Goal: Task Accomplishment & Management: Use online tool/utility

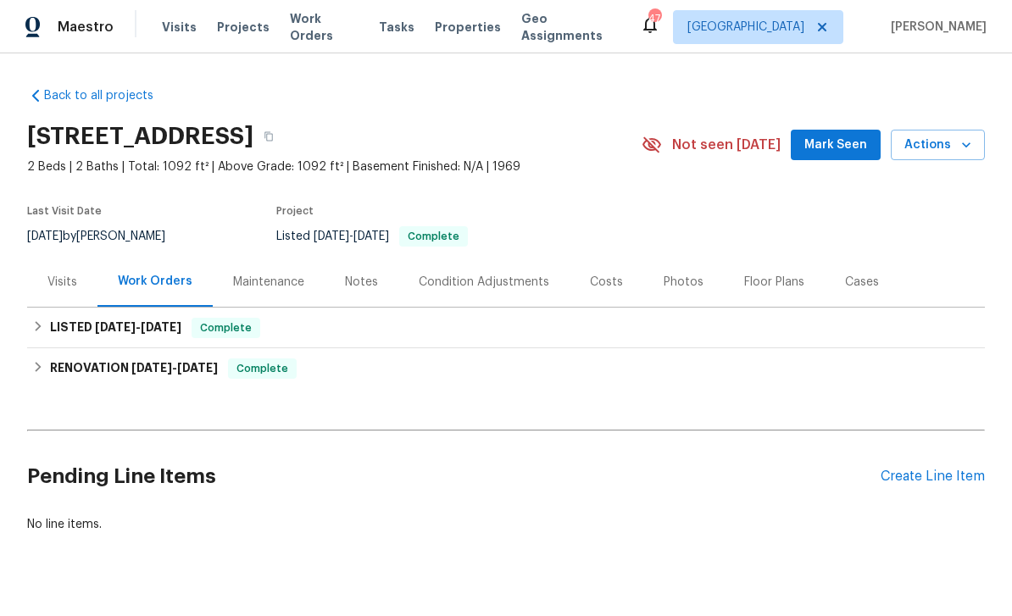
click at [971, 153] on icon "button" at bounding box center [966, 144] width 17 height 17
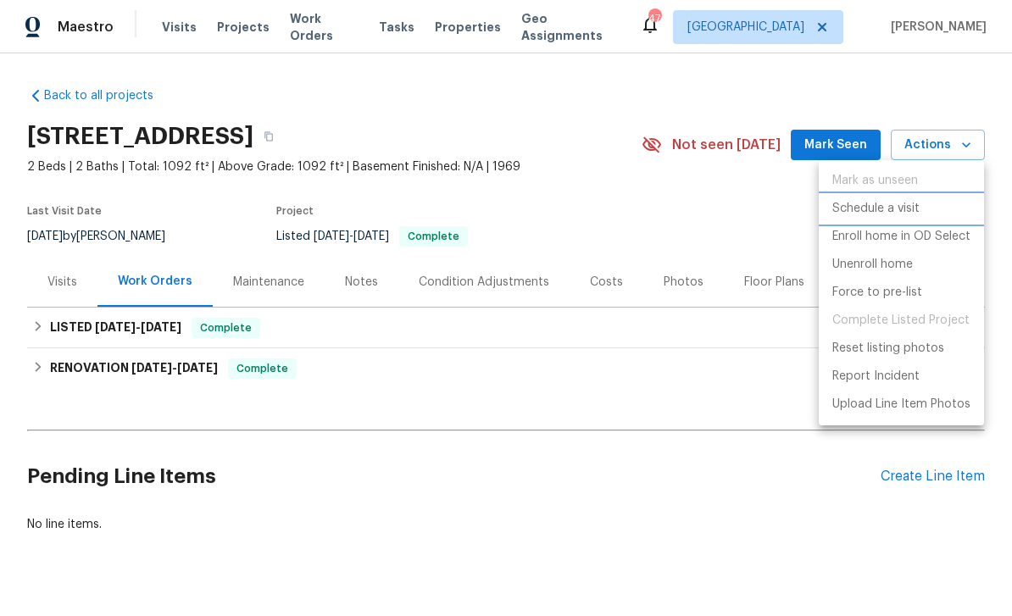
click at [937, 202] on li "Schedule a visit" at bounding box center [901, 209] width 165 height 28
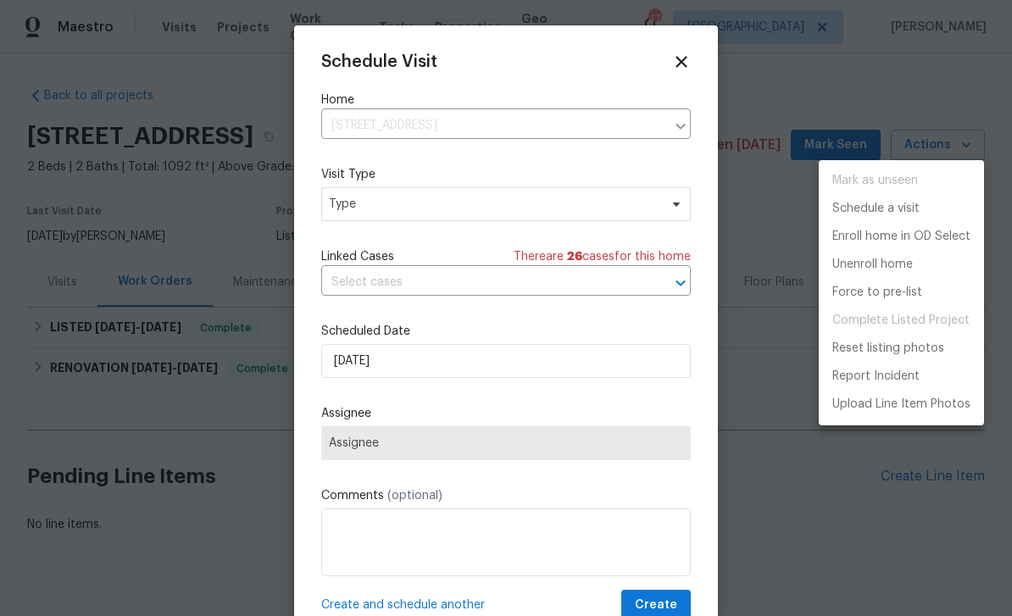
click at [666, 215] on div at bounding box center [506, 308] width 1012 height 616
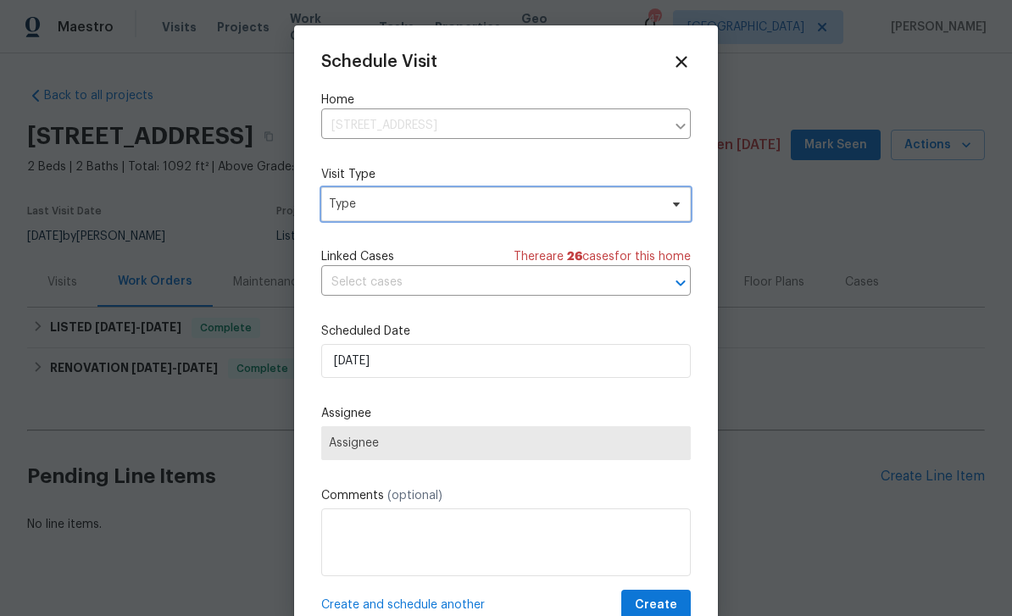
click at [660, 208] on span "Type" at bounding box center [506, 204] width 370 height 34
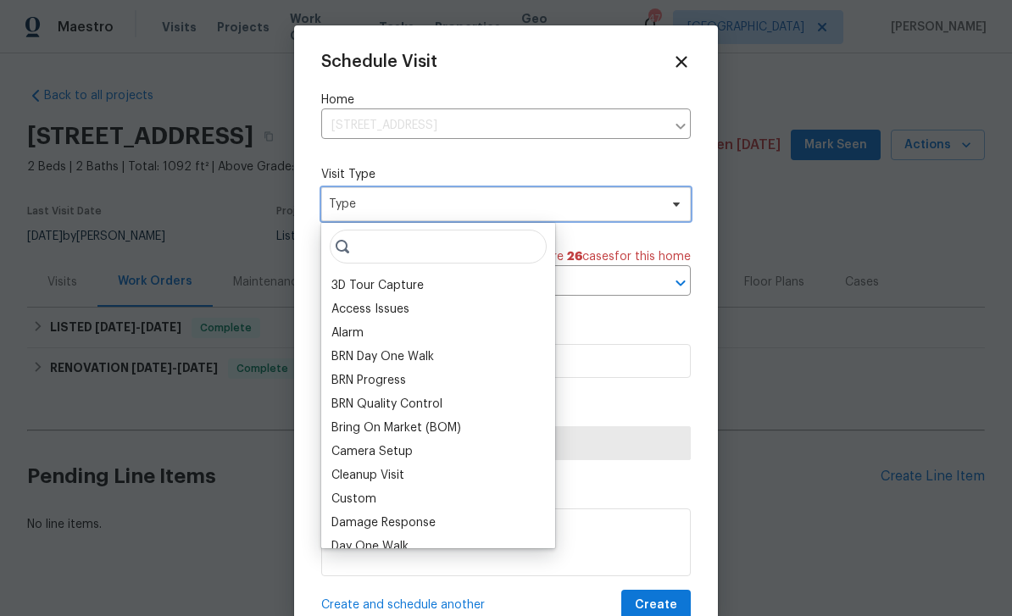
click at [676, 203] on icon at bounding box center [677, 205] width 14 height 14
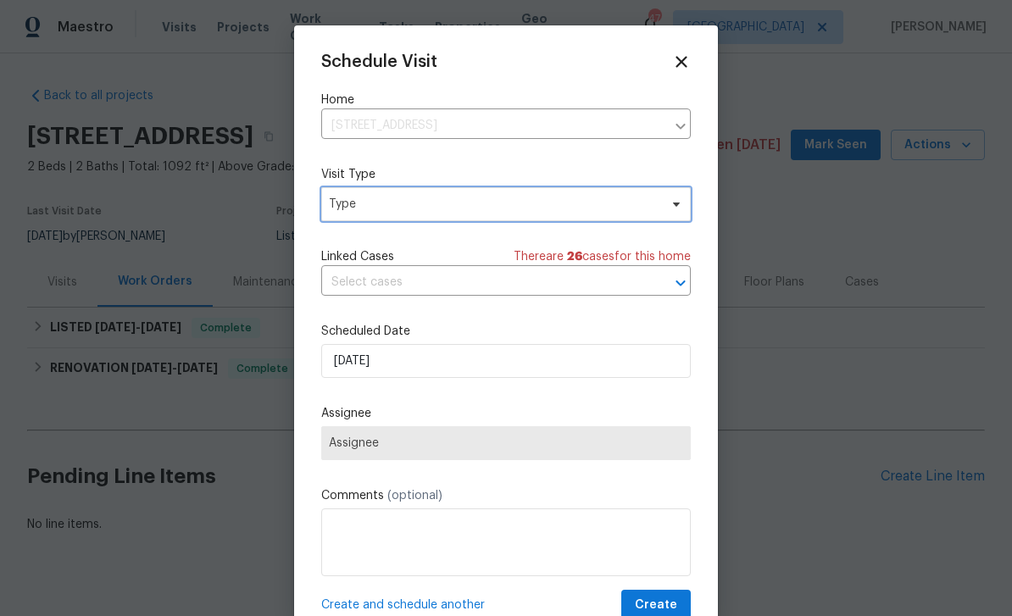
click at [670, 208] on icon at bounding box center [677, 205] width 14 height 14
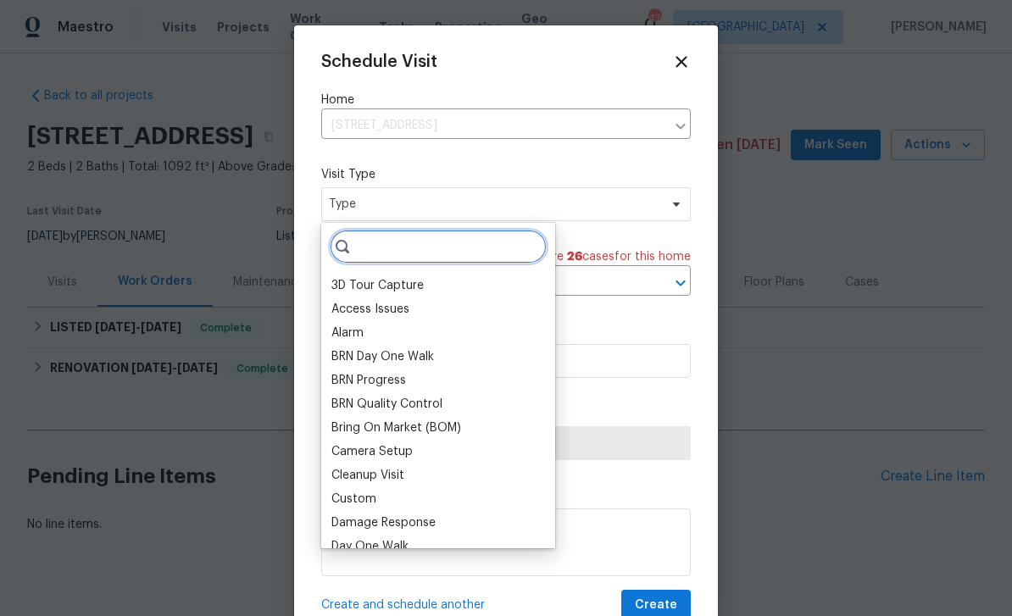
click at [460, 259] on input "search" at bounding box center [438, 247] width 217 height 34
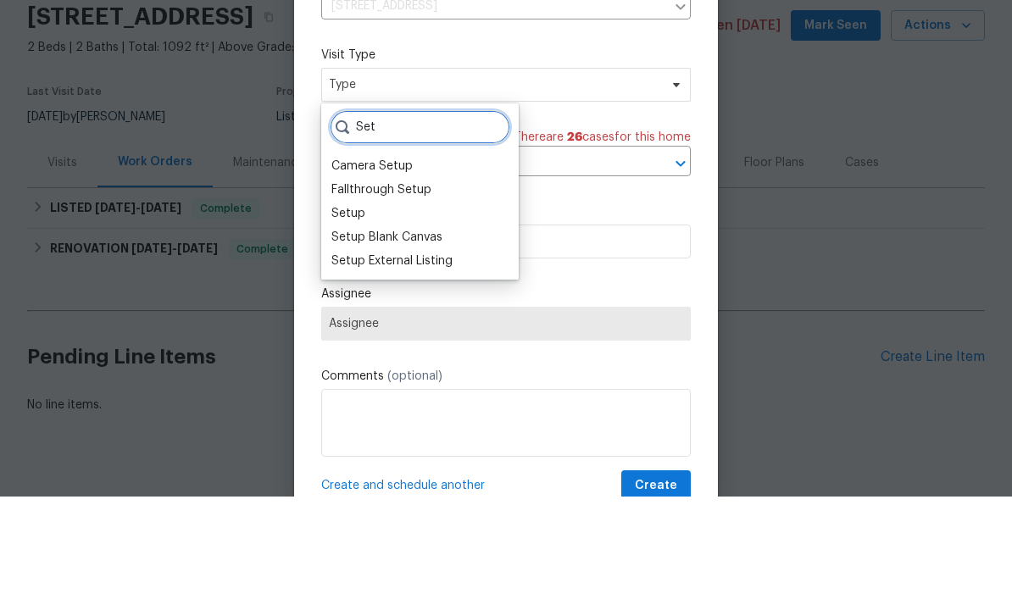
type input "Set"
click at [426, 301] on div "Fallthrough Setup" at bounding box center [381, 309] width 100 height 17
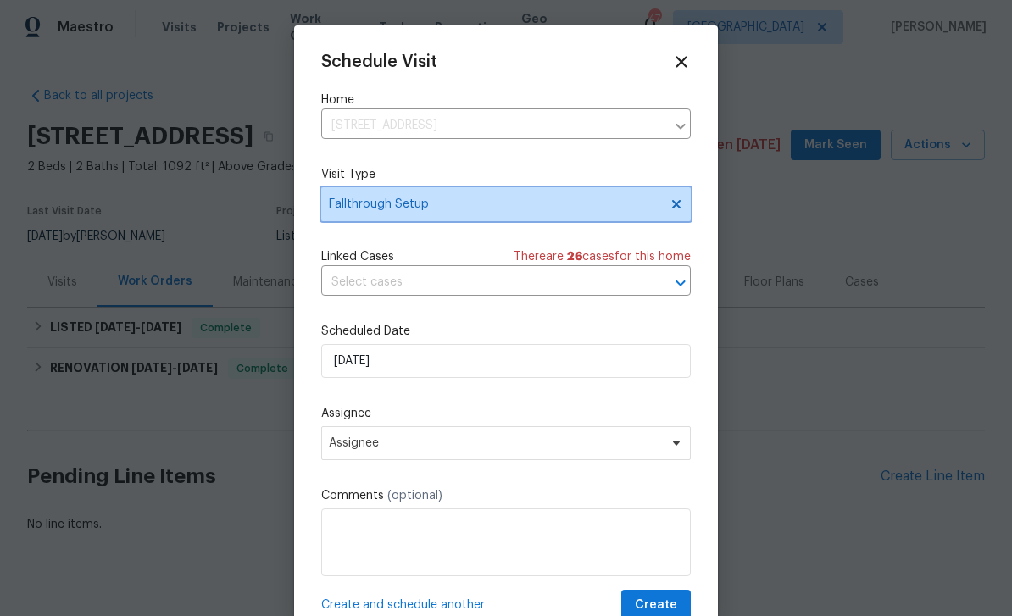
click at [677, 209] on icon at bounding box center [677, 205] width 14 height 14
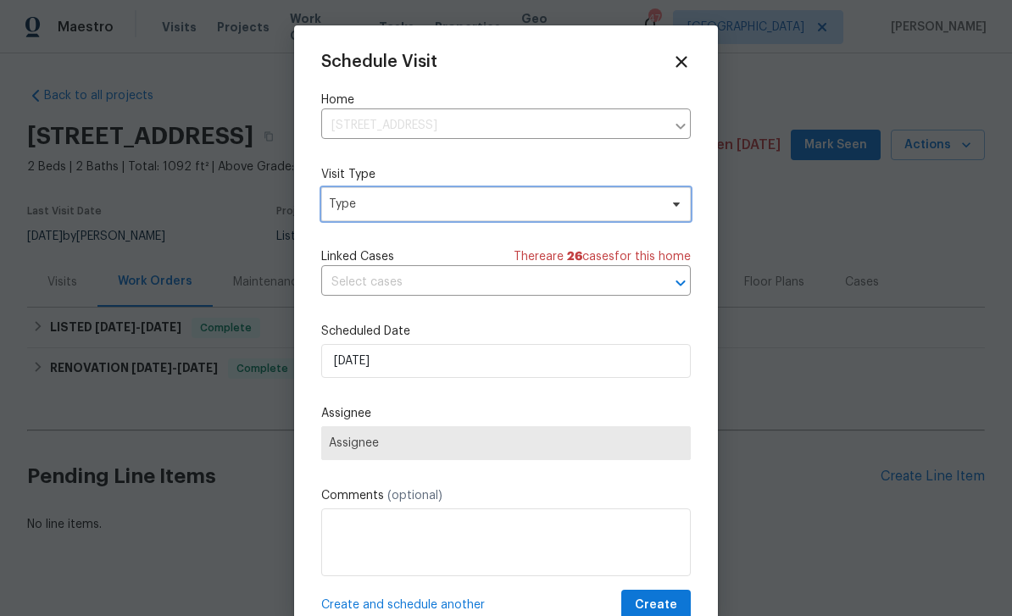
click at [665, 208] on span at bounding box center [674, 205] width 19 height 14
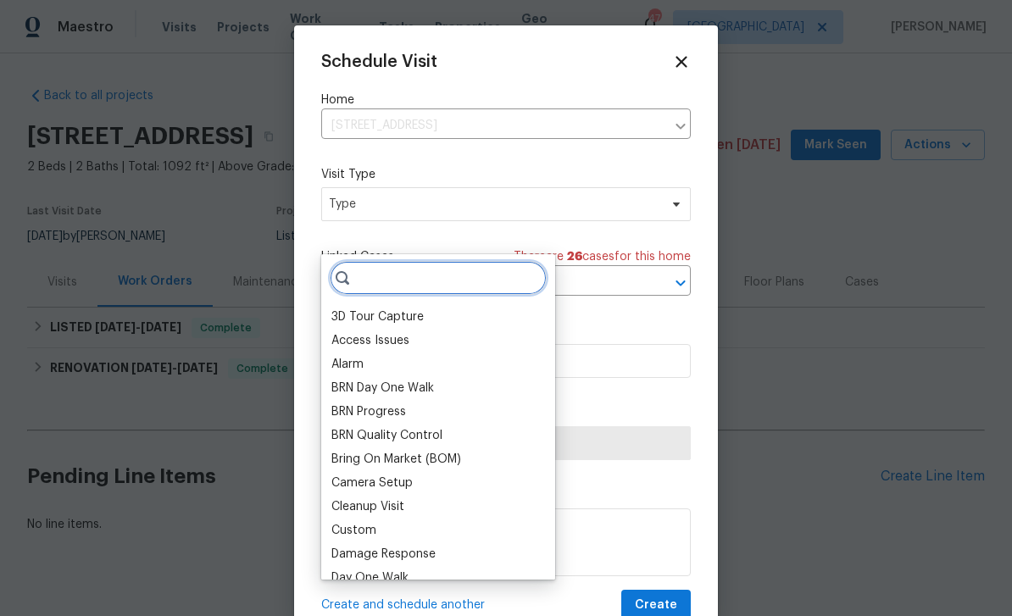
click at [453, 261] on input "search" at bounding box center [438, 278] width 217 height 34
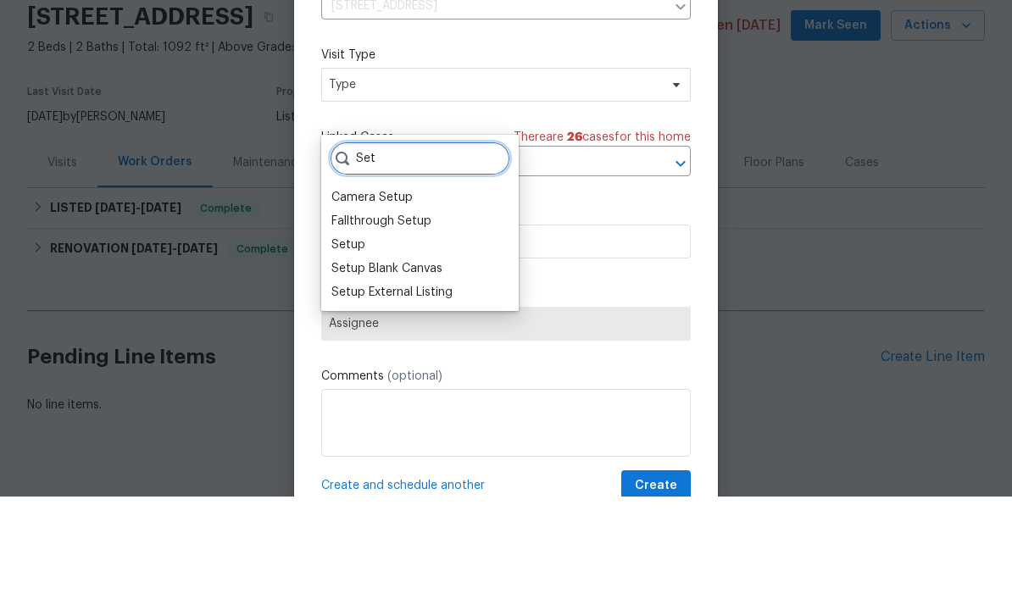
type input "Set"
click at [434, 353] on div "Setup" at bounding box center [419, 365] width 187 height 24
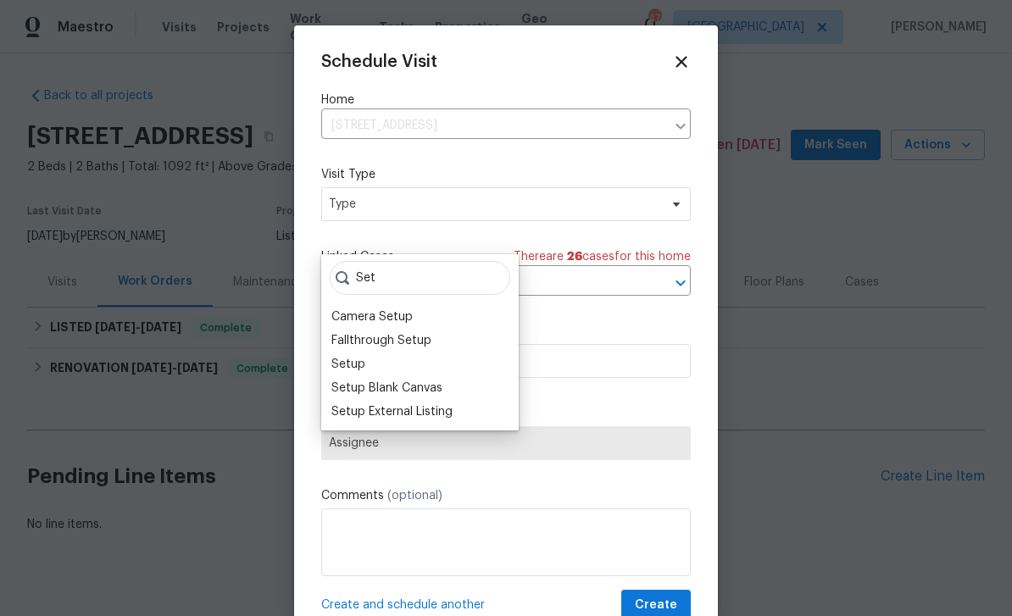
click at [364, 356] on div "Setup" at bounding box center [348, 364] width 34 height 17
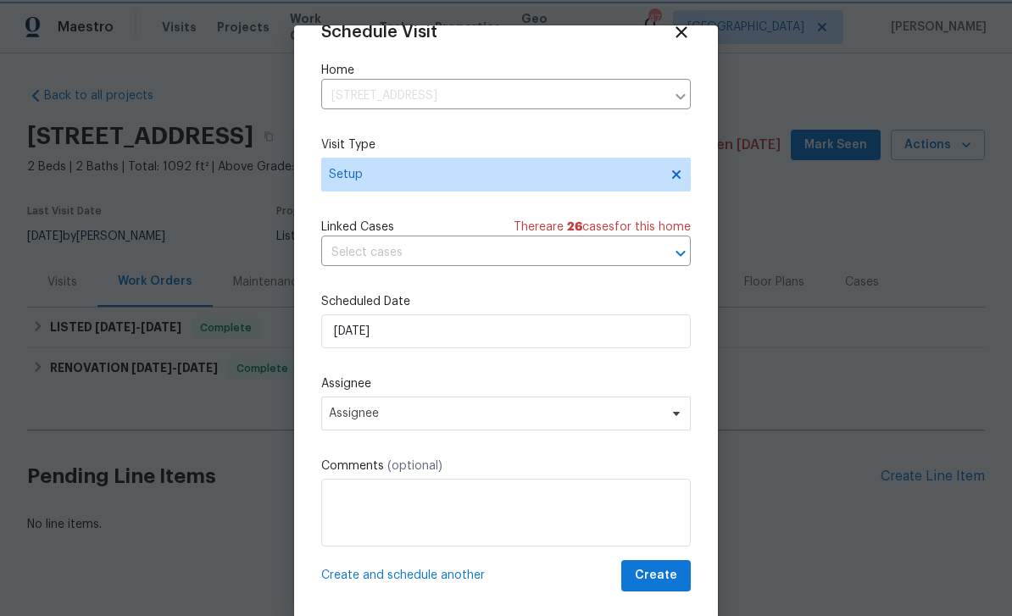
scroll to position [33, 0]
click at [670, 406] on span "Assignee" at bounding box center [506, 414] width 370 height 34
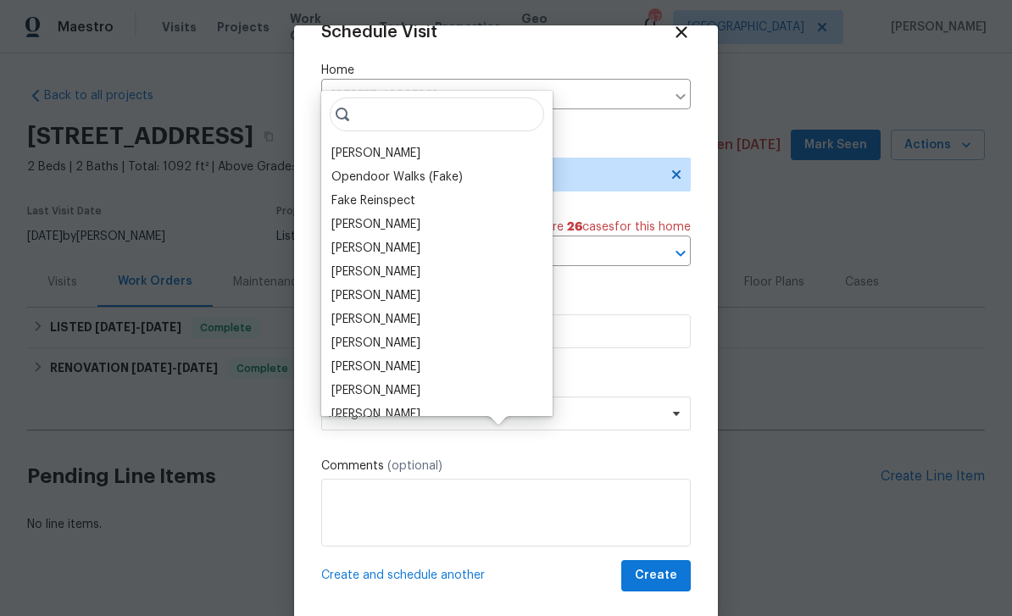
click at [421, 145] on div "[PERSON_NAME]" at bounding box center [375, 153] width 89 height 17
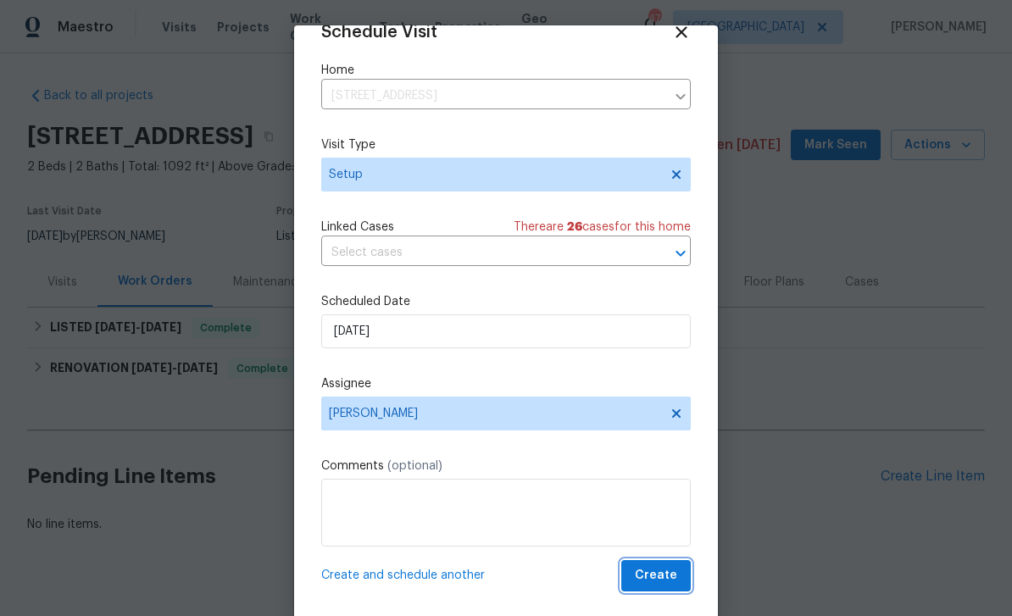
click at [662, 565] on button "Create" at bounding box center [656, 575] width 70 height 31
